Goal: Information Seeking & Learning: Learn about a topic

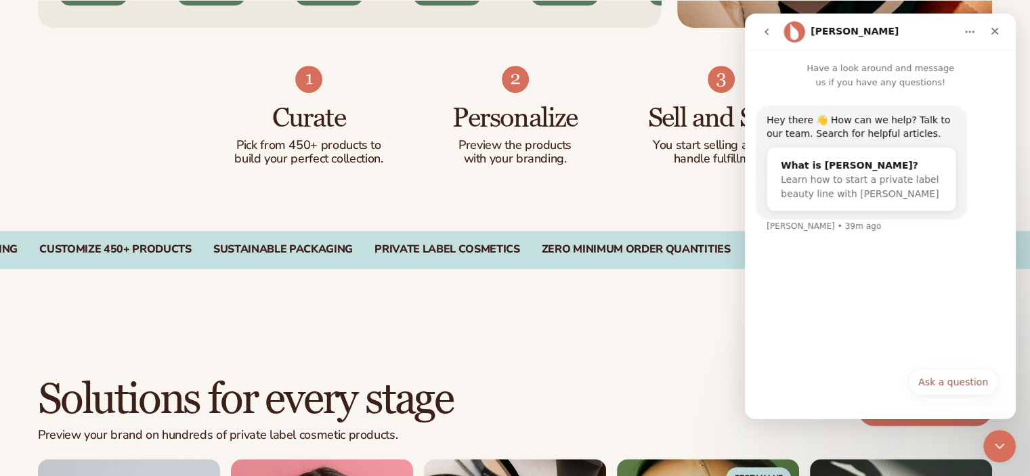
scroll to position [926, 0]
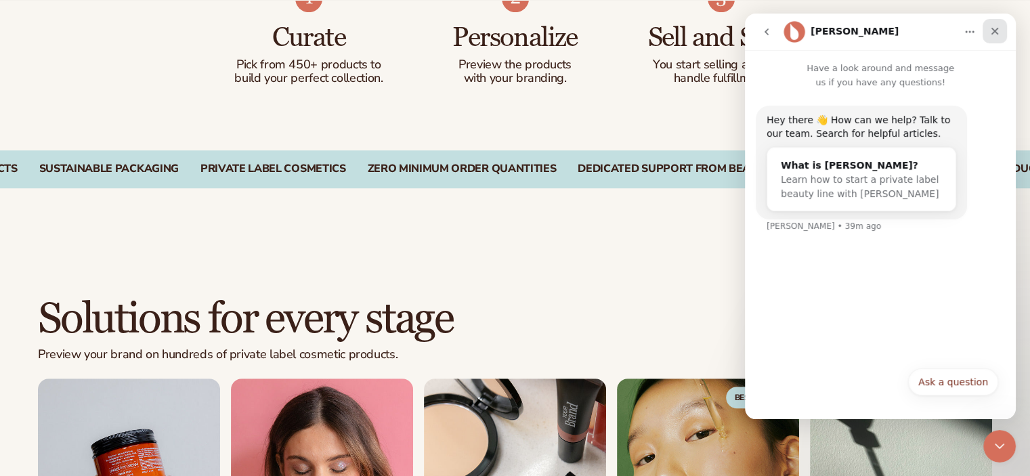
click at [992, 38] on div "Close" at bounding box center [995, 31] width 24 height 24
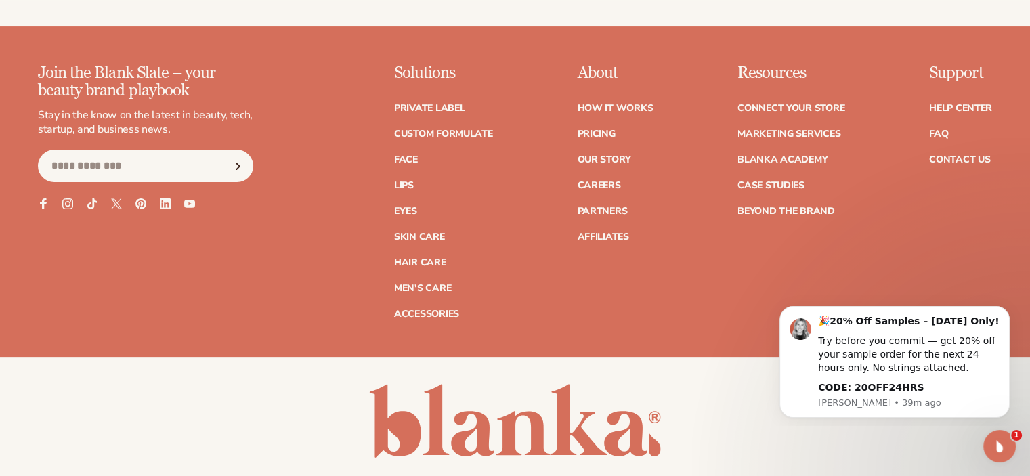
scroll to position [5550, 0]
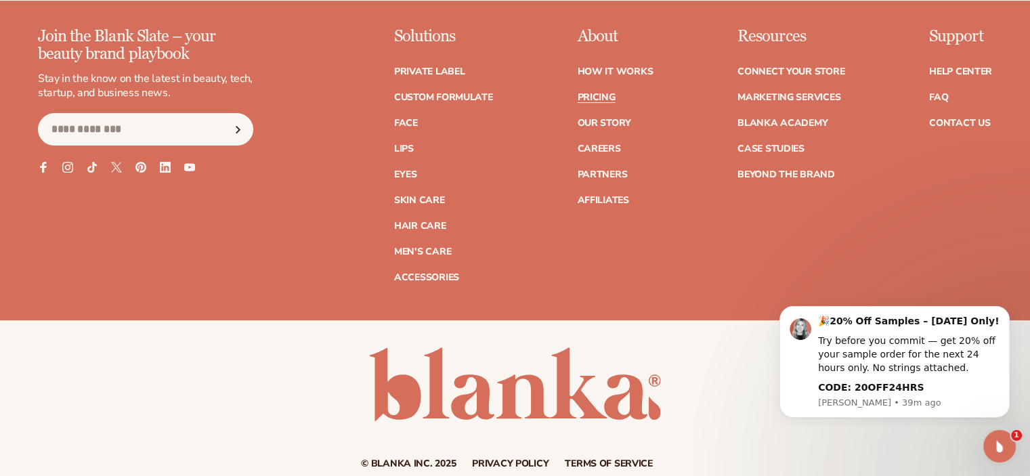
click at [607, 94] on link "Pricing" at bounding box center [596, 97] width 38 height 9
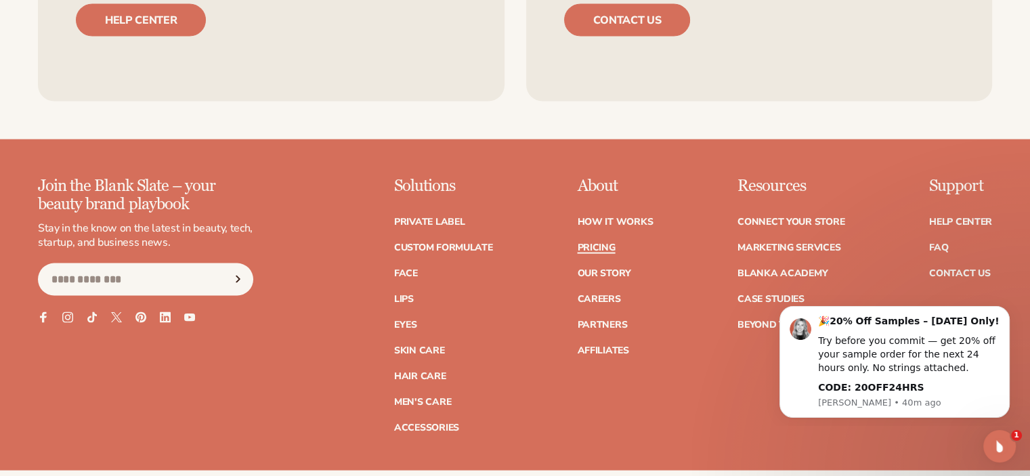
click at [603, 244] on link "Pricing" at bounding box center [596, 247] width 38 height 9
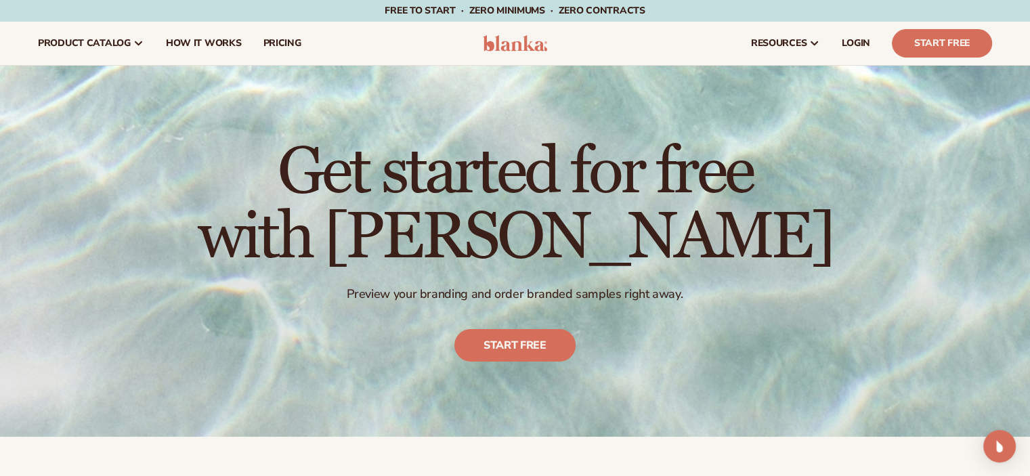
click at [505, 14] on span "Free to start · ZERO minimums · ZERO contracts ·" at bounding box center [515, 10] width 260 height 13
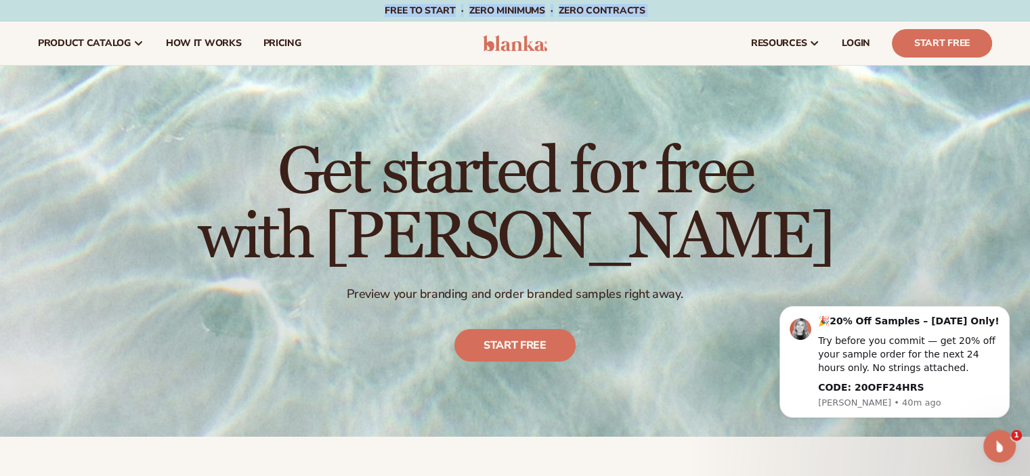
click at [473, 9] on span "Free to start · ZERO minimums · ZERO contracts ·" at bounding box center [515, 10] width 260 height 13
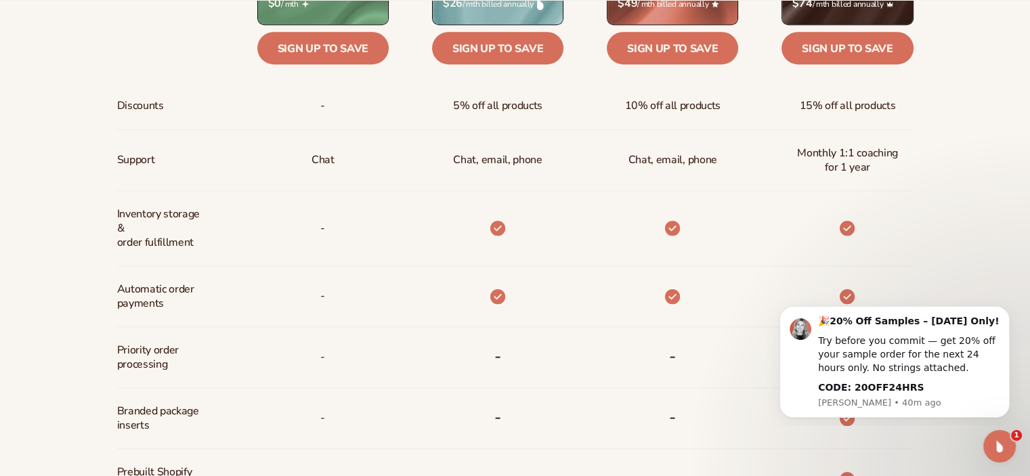
scroll to position [680, 0]
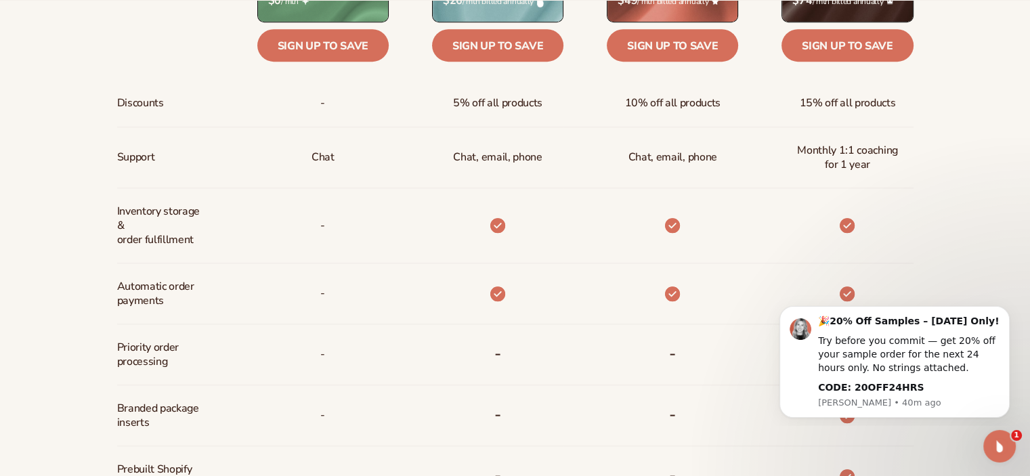
click at [498, 156] on p "Chat, email, phone" at bounding box center [497, 157] width 89 height 25
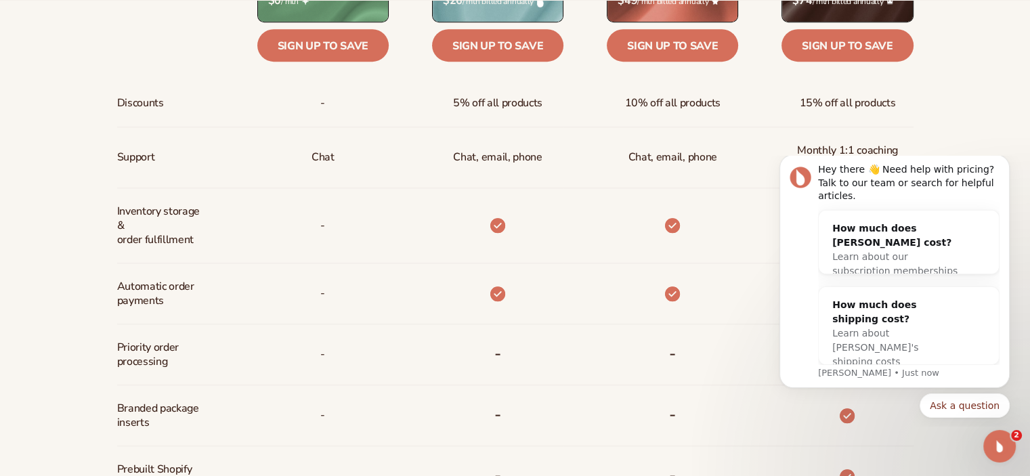
click at [453, 149] on p "Chat, email, phone" at bounding box center [497, 157] width 89 height 25
click at [526, 157] on p "Chat, email, phone" at bounding box center [497, 157] width 89 height 25
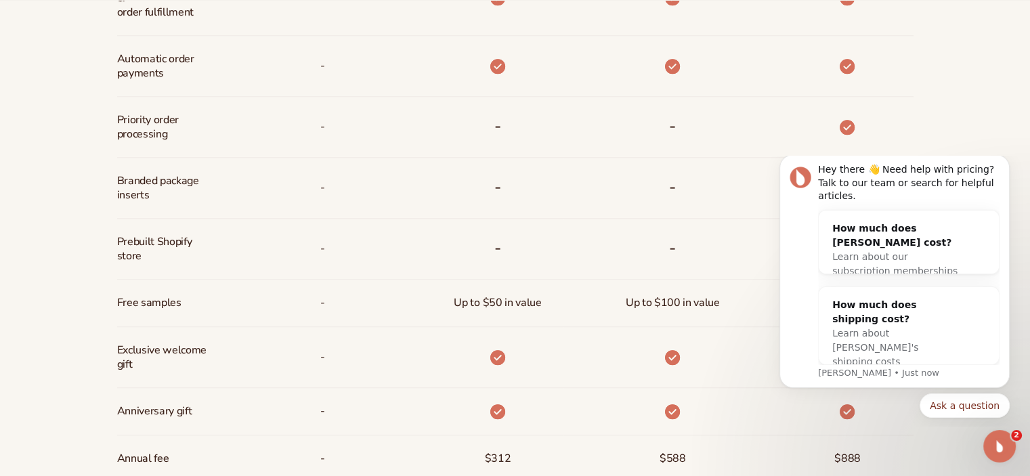
scroll to position [599, 0]
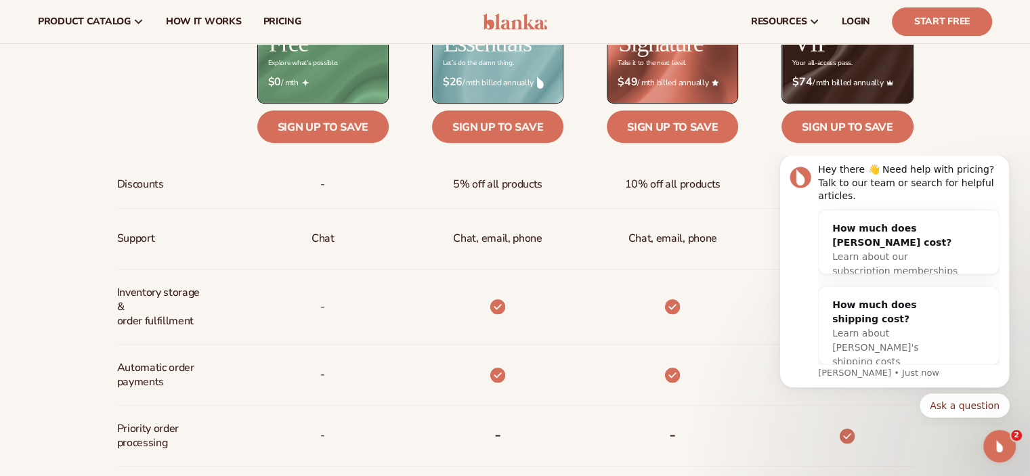
click at [658, 219] on div "Chat, email, phone" at bounding box center [673, 239] width 110 height 60
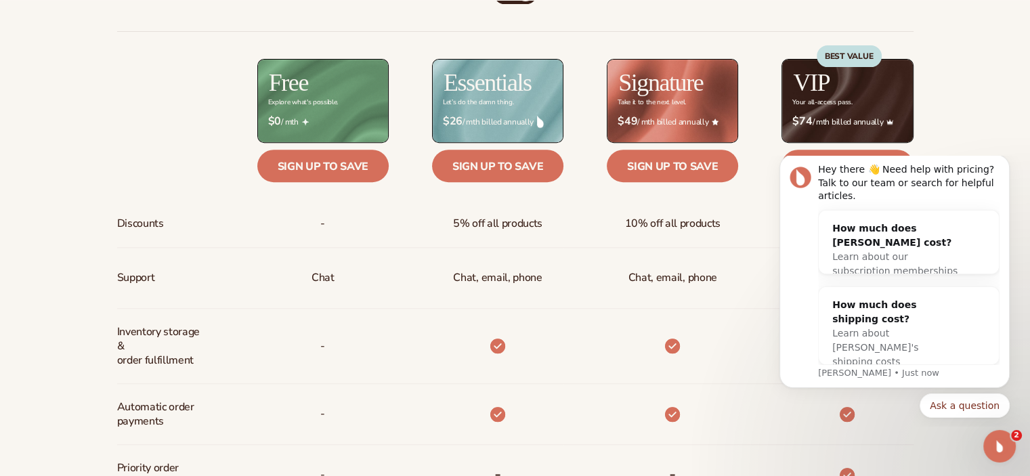
scroll to position [560, 0]
click at [240, 144] on div "Free Explore what's possible. $ $0 / mth Sign up to save - Chat - - - - - - - -" at bounding box center [301, 443] width 175 height 771
